Goal: Task Accomplishment & Management: Use online tool/utility

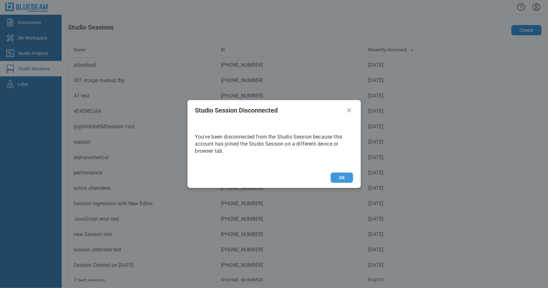
click at [347, 181] on button "OK" at bounding box center [341, 178] width 22 height 10
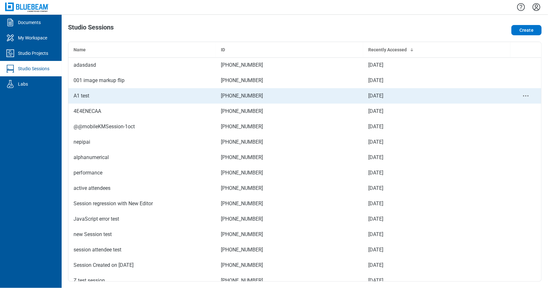
click at [136, 93] on div "A1 test" at bounding box center [141, 96] width 137 height 8
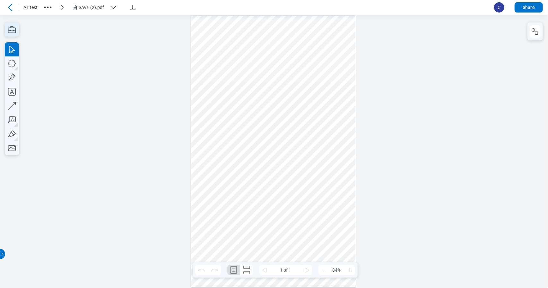
click at [13, 31] on icon "button" at bounding box center [12, 29] width 14 height 14
click at [14, 28] on icon "button" at bounding box center [12, 29] width 8 height 7
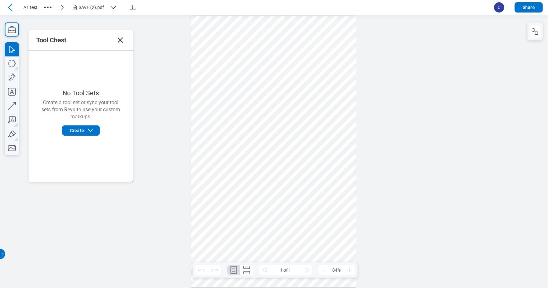
click at [122, 42] on icon at bounding box center [120, 40] width 5 height 5
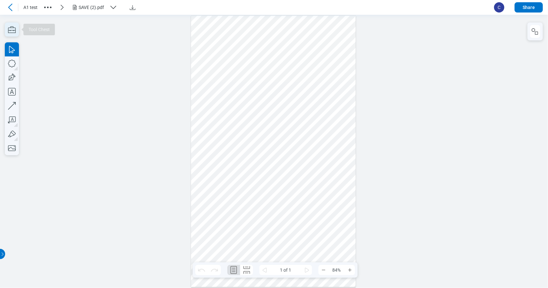
click at [10, 26] on icon "button" at bounding box center [12, 29] width 14 height 14
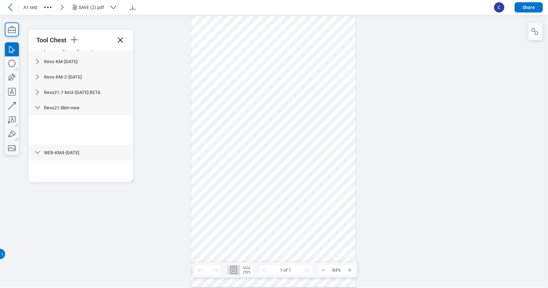
scroll to position [601, 0]
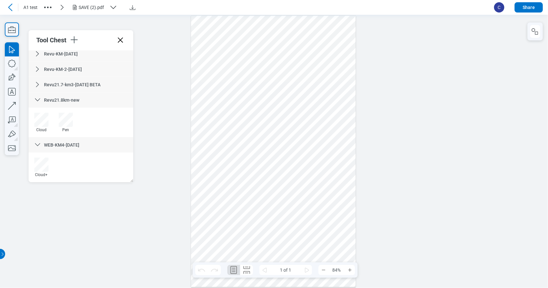
click at [39, 84] on icon at bounding box center [38, 85] width 8 height 8
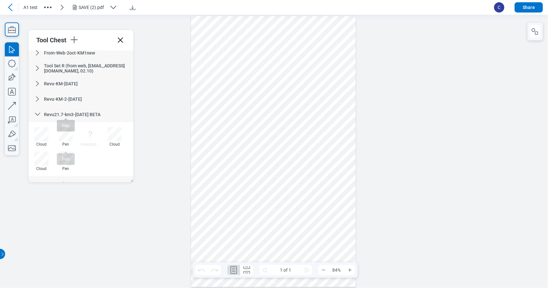
scroll to position [569, 0]
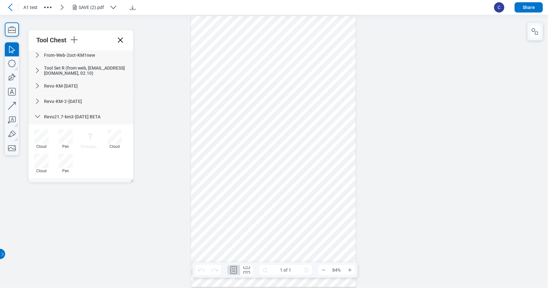
drag, startPoint x: 61, startPoint y: 115, endPoint x: 96, endPoint y: 113, distance: 34.7
click at [96, 113] on div "Revu21.7-km3-oct2 BETA" at bounding box center [81, 116] width 105 height 15
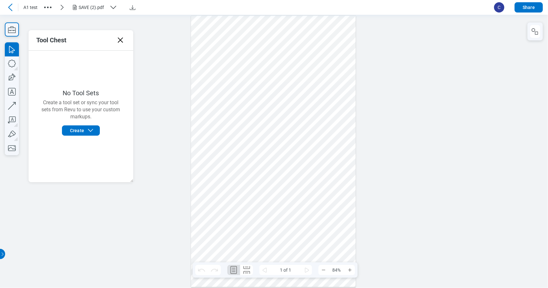
scroll to position [0, 0]
